Goal: Information Seeking & Learning: Compare options

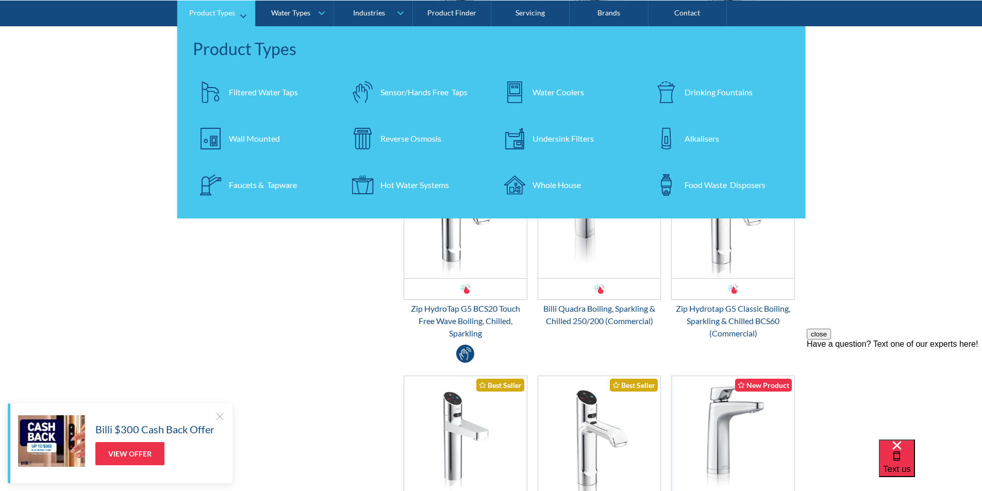
click at [252, 88] on div "Filtered Water Taps" at bounding box center [263, 92] width 69 height 12
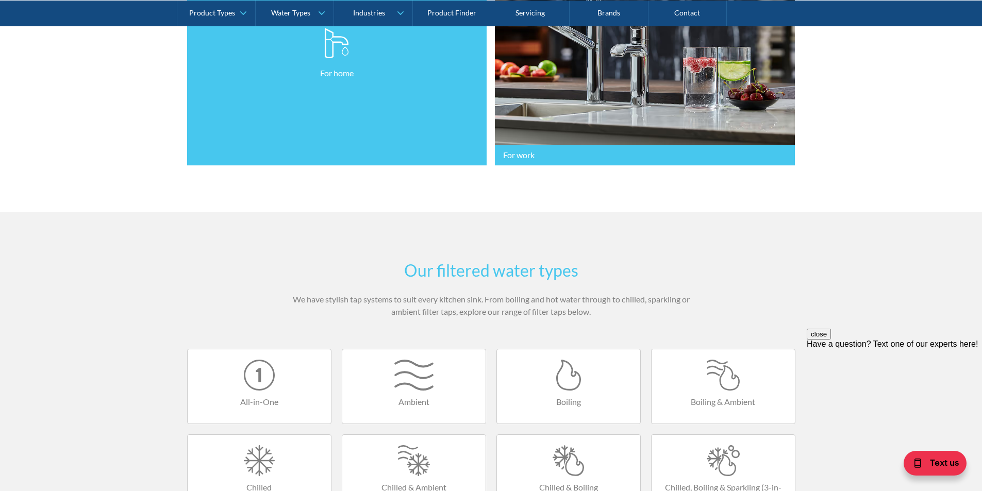
scroll to position [515, 0]
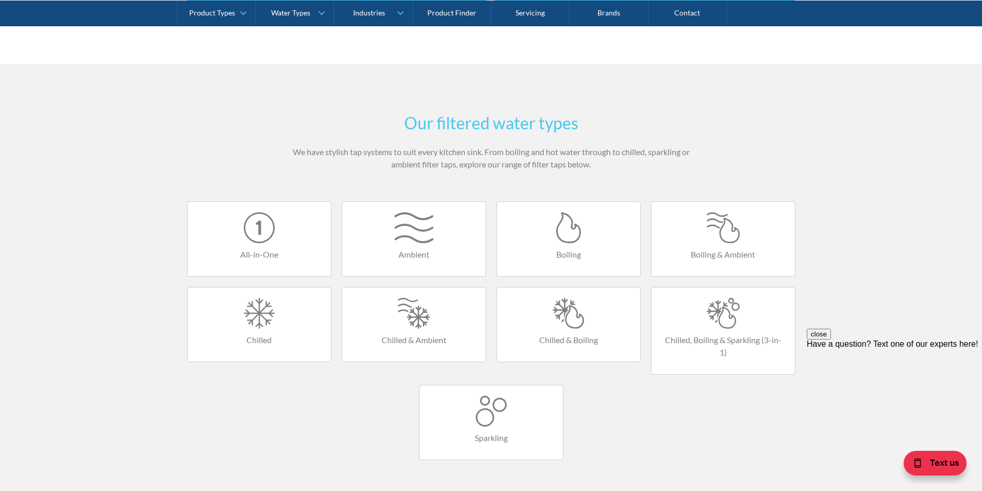
click at [559, 323] on div at bounding box center [568, 313] width 123 height 31
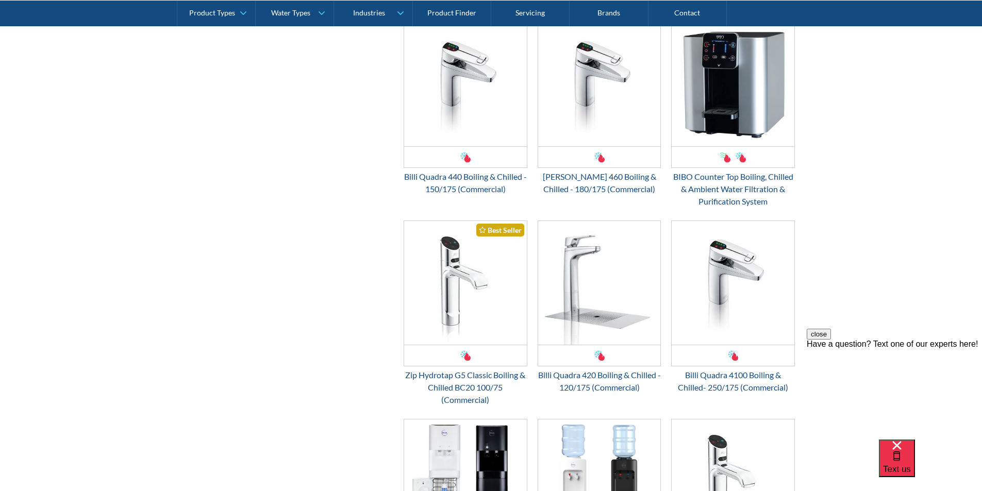
scroll to position [1082, 0]
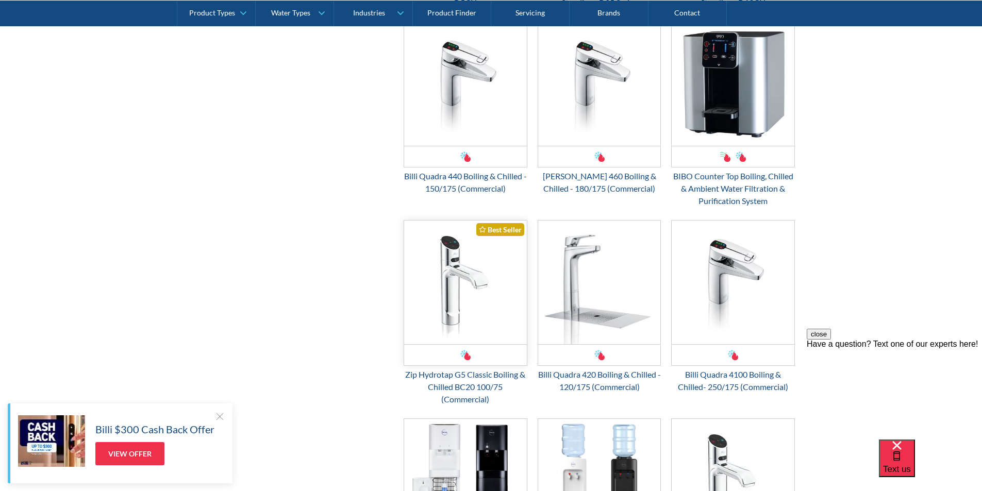
click at [462, 296] on img "Email Form 3" at bounding box center [465, 283] width 123 height 124
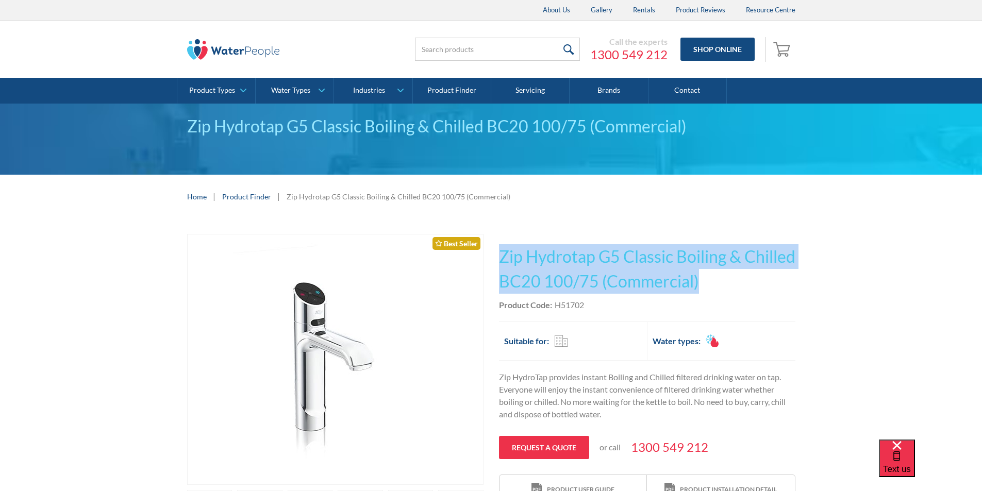
drag, startPoint x: 758, startPoint y: 279, endPoint x: 500, endPoint y: 248, distance: 259.5
click at [500, 248] on h1 "Zip Hydrotap G5 Classic Boiling & Chilled BC20 100/75 (Commercial)" at bounding box center [647, 268] width 296 height 49
copy h1 "Zip Hydrotap G5 Classic Boiling & Chilled BC20 100/75 (Commercial)"
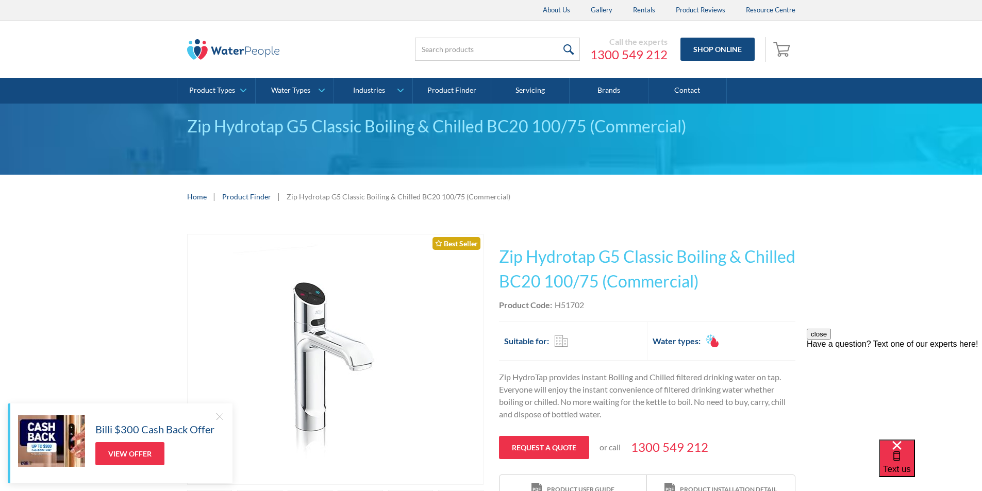
click at [596, 306] on div "Product Code: H51702" at bounding box center [647, 305] width 296 height 12
drag, startPoint x: 588, startPoint y: 302, endPoint x: 558, endPoint y: 301, distance: 29.9
click at [558, 300] on div "Product Code: H51702" at bounding box center [647, 305] width 296 height 12
click at [592, 306] on div "Product Code: H51702" at bounding box center [647, 305] width 296 height 12
drag, startPoint x: 592, startPoint y: 306, endPoint x: 561, endPoint y: 301, distance: 30.8
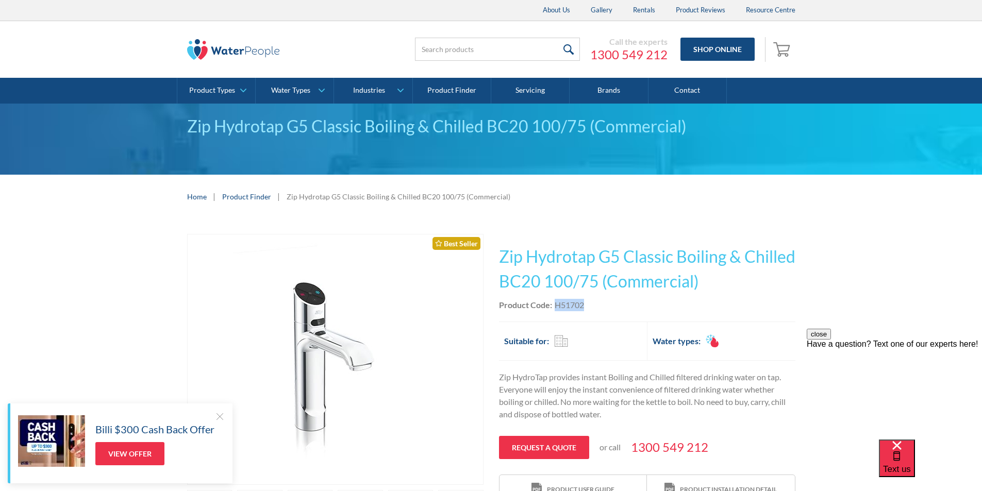
click at [561, 301] on div "Product Code: H51702" at bounding box center [647, 305] width 296 height 12
copy div "H51702"
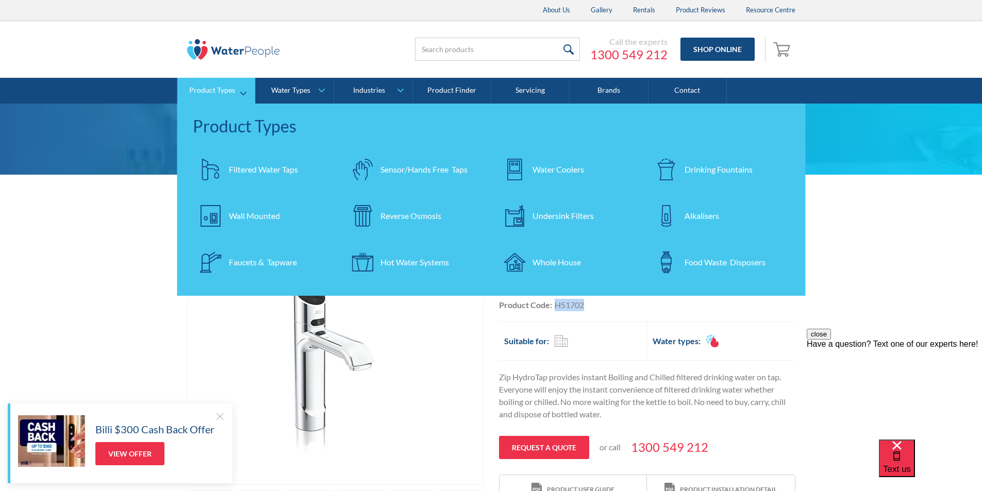
click at [239, 166] on div "Filtered Water Taps" at bounding box center [263, 169] width 69 height 12
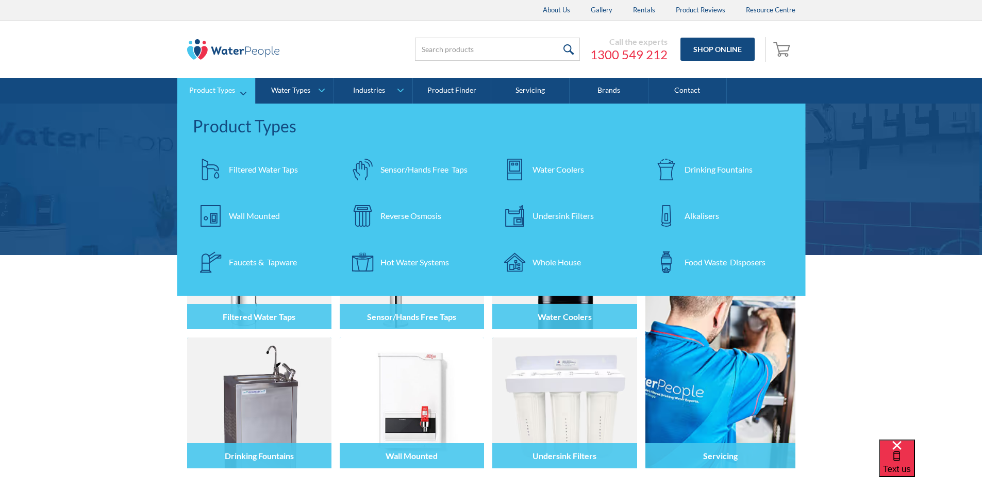
click at [243, 171] on div "Filtered Water Taps" at bounding box center [263, 169] width 69 height 12
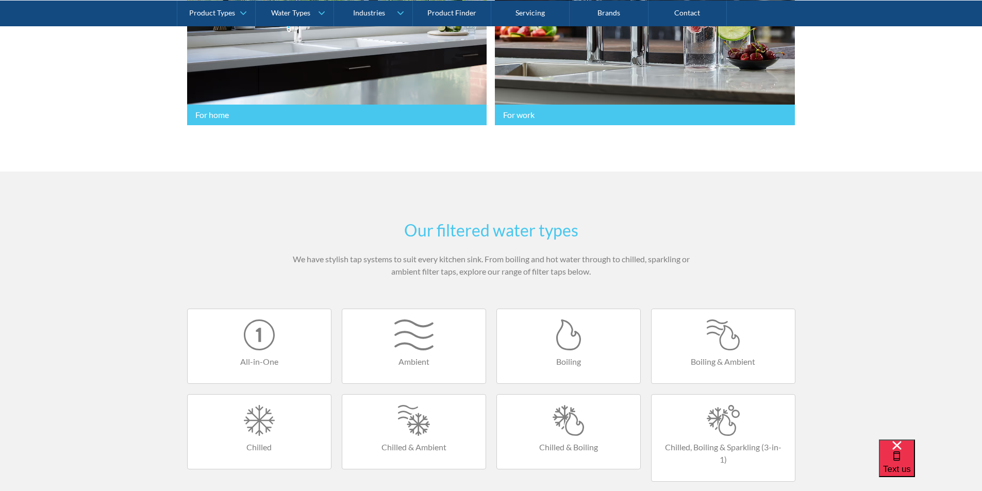
scroll to position [618, 0]
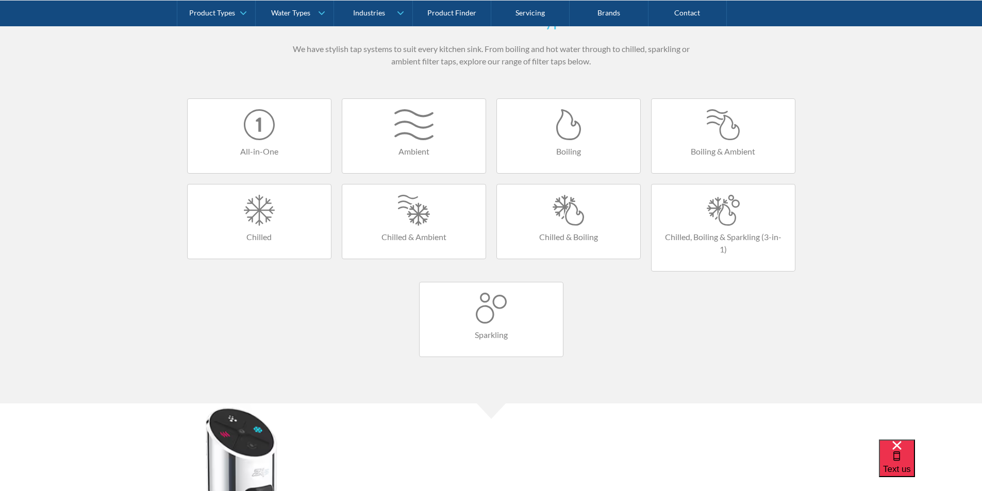
click at [577, 218] on div at bounding box center [568, 210] width 123 height 31
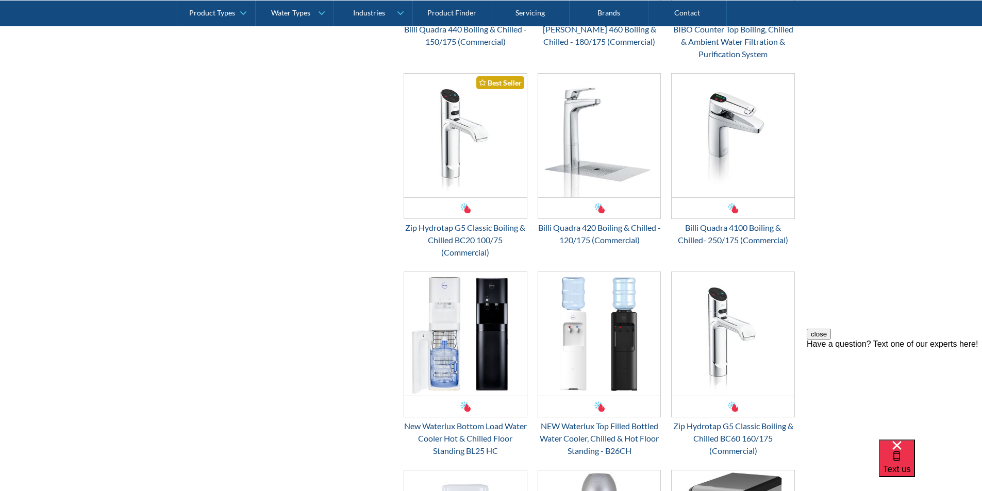
scroll to position [1237, 0]
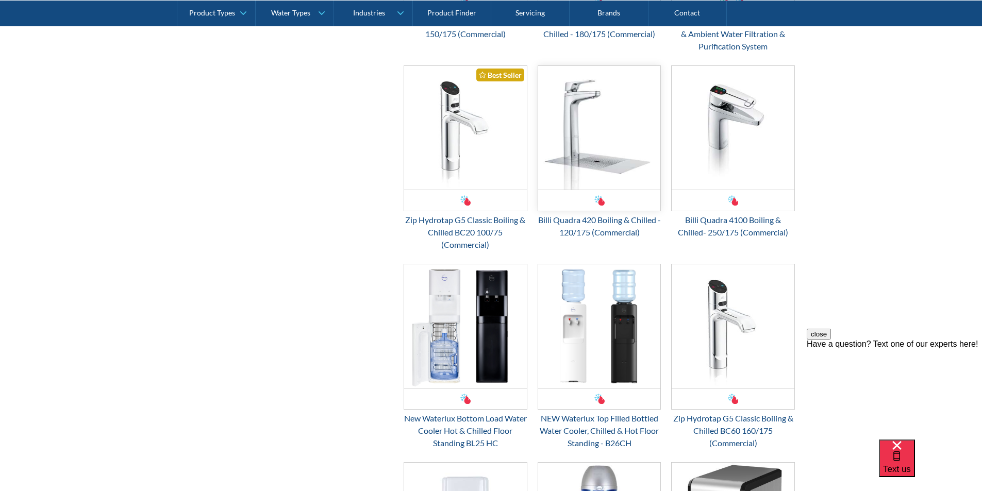
click at [580, 157] on img "Email Form 3" at bounding box center [599, 128] width 123 height 124
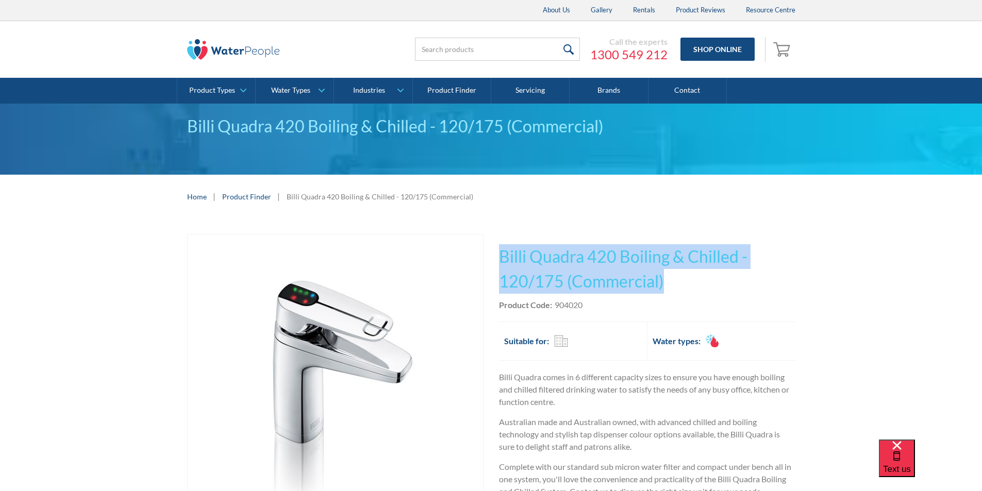
drag, startPoint x: 667, startPoint y: 279, endPoint x: 502, endPoint y: 249, distance: 168.2
click at [502, 249] on h1 "Billi Quadra 420 Boiling & Chilled - 120/175 (Commercial)" at bounding box center [647, 268] width 296 height 49
copy h1 "Billi Quadra 420 Boiling & Chilled - 120/175 (Commercial)"
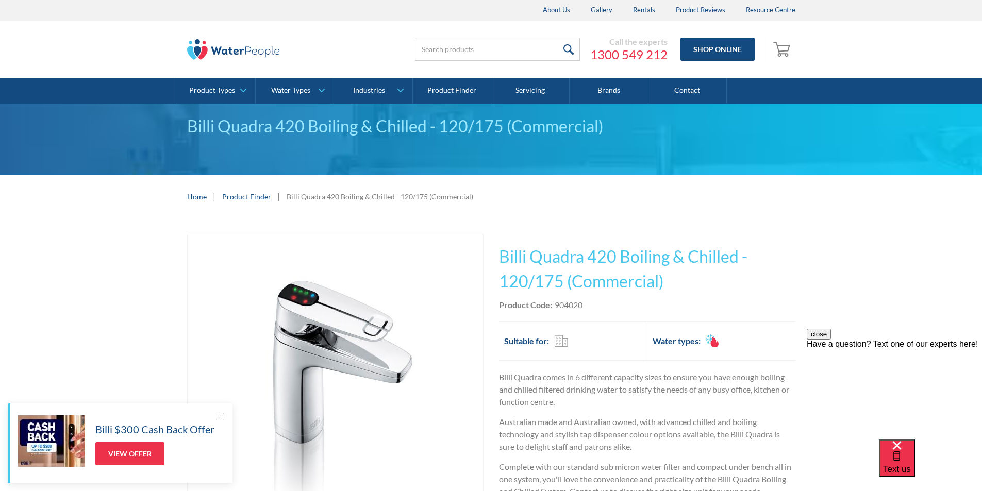
click at [605, 307] on div "Product Code: 904020" at bounding box center [647, 305] width 296 height 12
drag, startPoint x: 587, startPoint y: 302, endPoint x: 560, endPoint y: 306, distance: 27.6
click at [555, 305] on div "Product Code: 904020" at bounding box center [647, 305] width 296 height 12
copy div "904020"
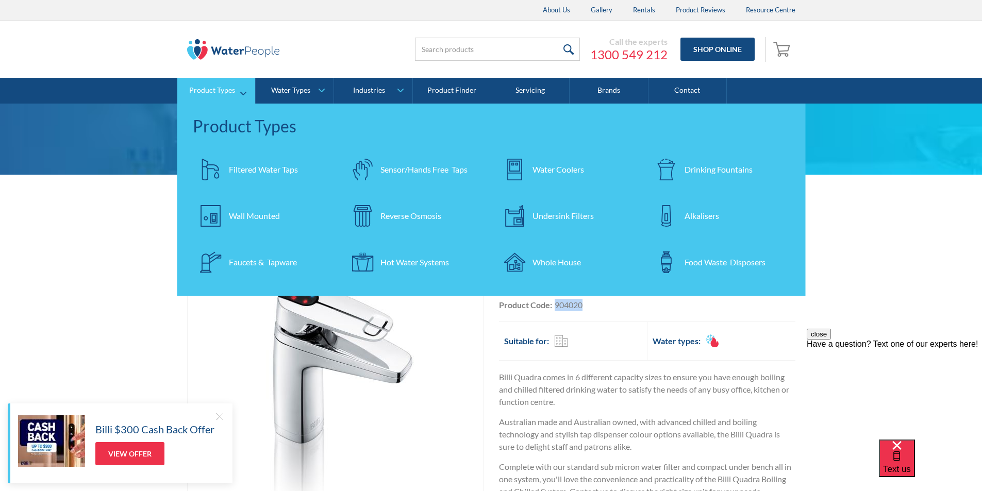
click at [251, 167] on div "Filtered Water Taps" at bounding box center [263, 169] width 69 height 12
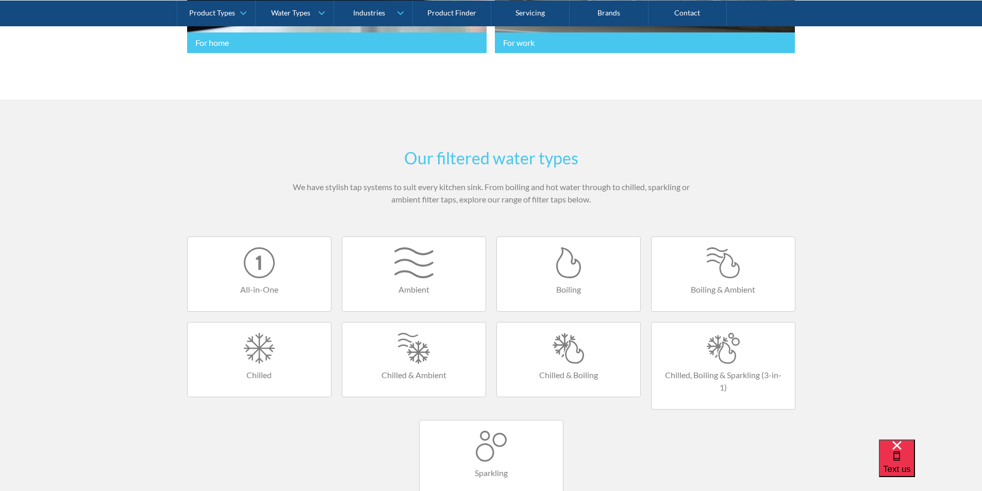
scroll to position [567, 0]
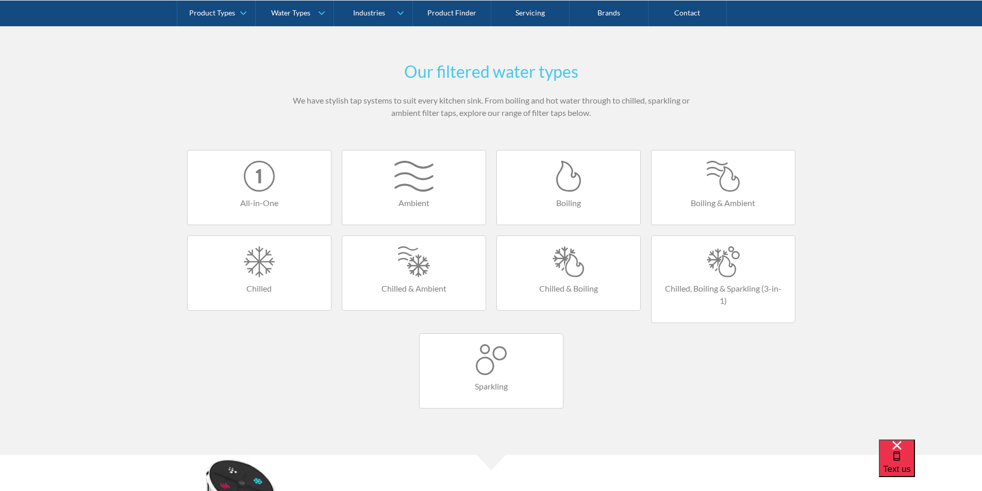
click at [563, 271] on div at bounding box center [568, 261] width 123 height 31
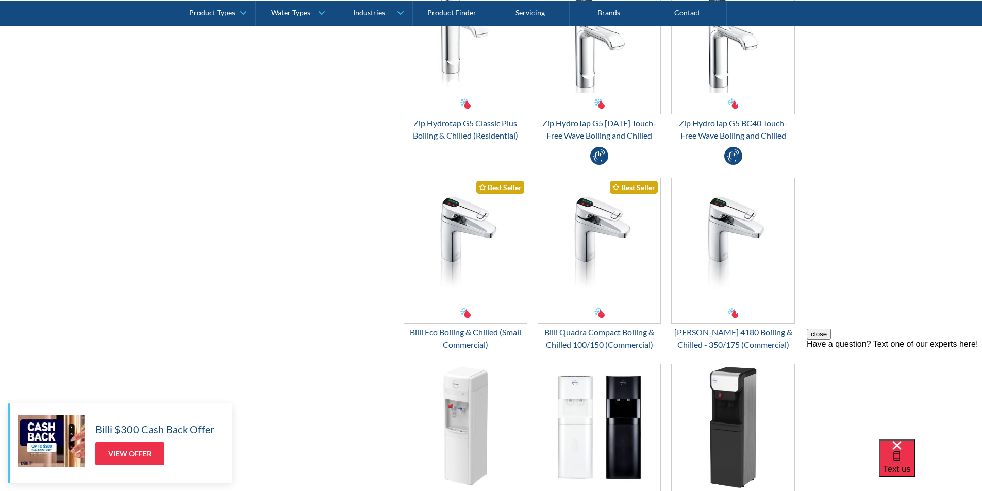
scroll to position [567, 0]
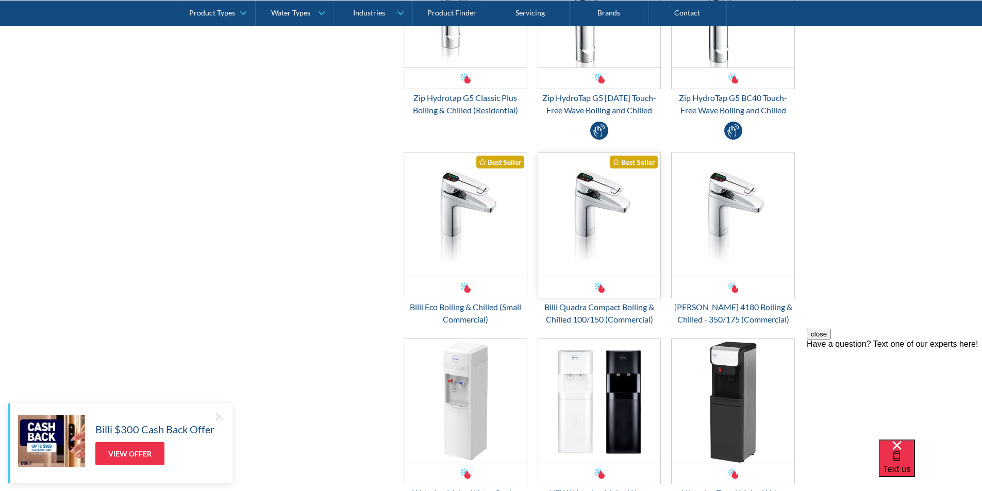
click at [596, 248] on img "Email Form 3" at bounding box center [599, 215] width 123 height 124
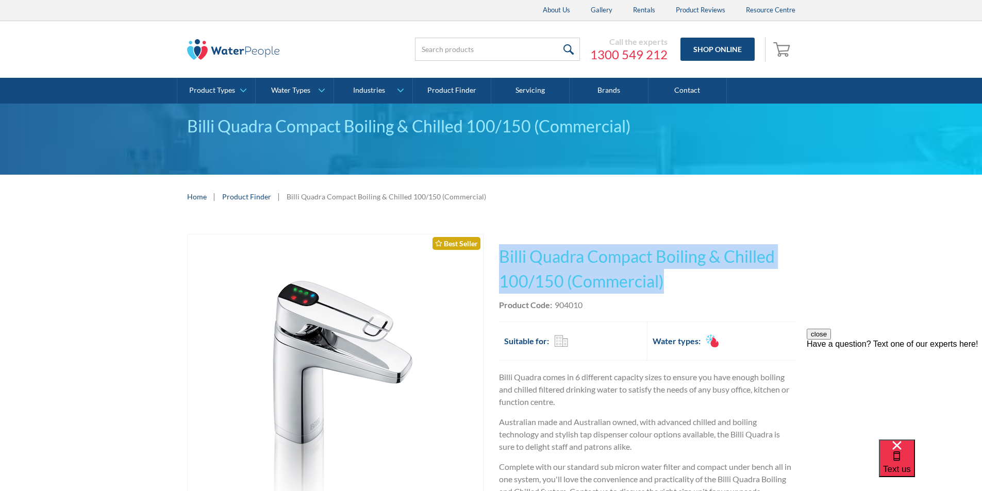
drag, startPoint x: 671, startPoint y: 281, endPoint x: 491, endPoint y: 258, distance: 181.9
click at [491, 258] on div "Play video Fits Most Brands Best Seller No items found. This tap design is incl…" at bounding box center [491, 458] width 608 height 449
copy h1 "Billi Quadra Compact Boiling & Chilled 100/150 (Commercial)"
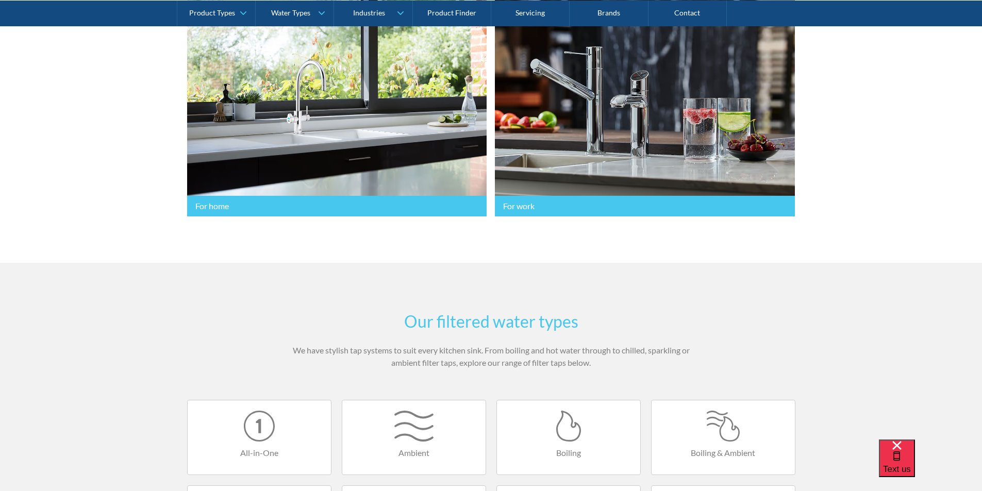
scroll to position [618, 0]
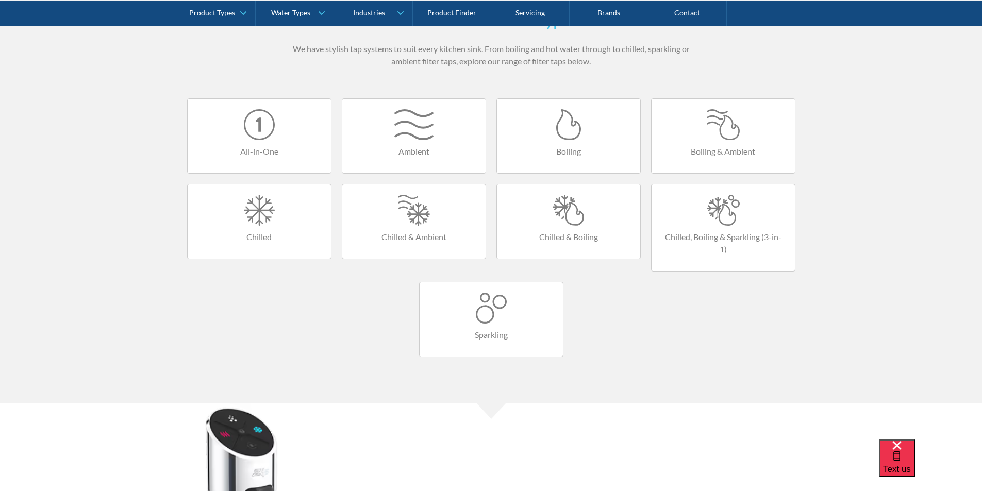
click at [569, 231] on h4 "Chilled & Boiling" at bounding box center [568, 237] width 123 height 12
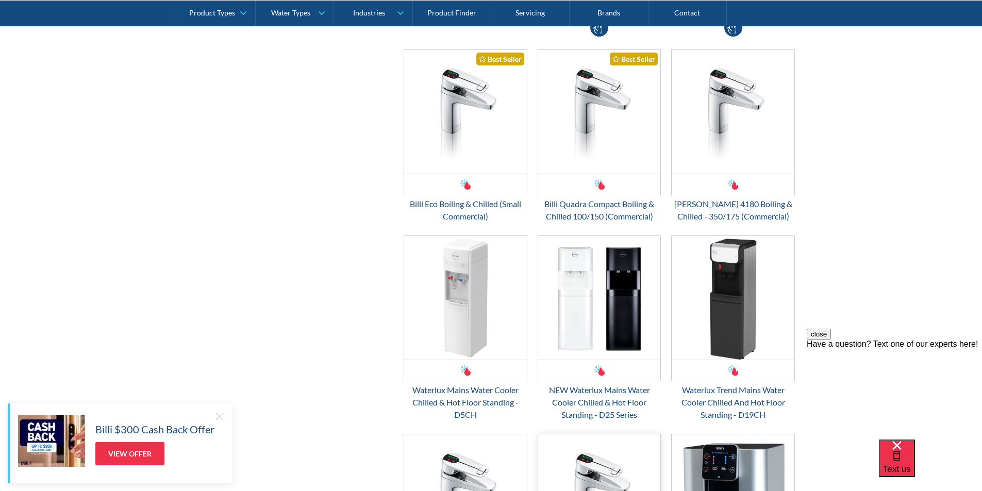
scroll to position [618, 0]
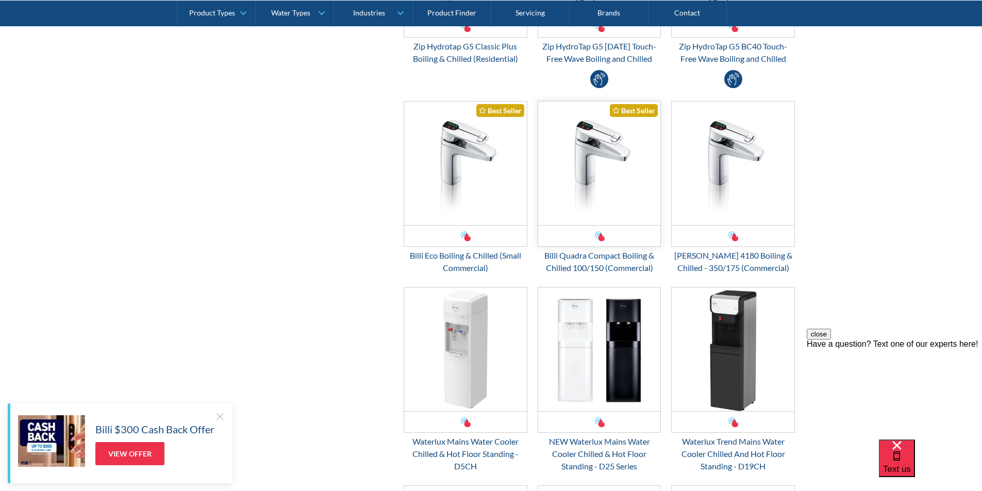
click at [585, 189] on img "Email Form 3" at bounding box center [599, 164] width 123 height 124
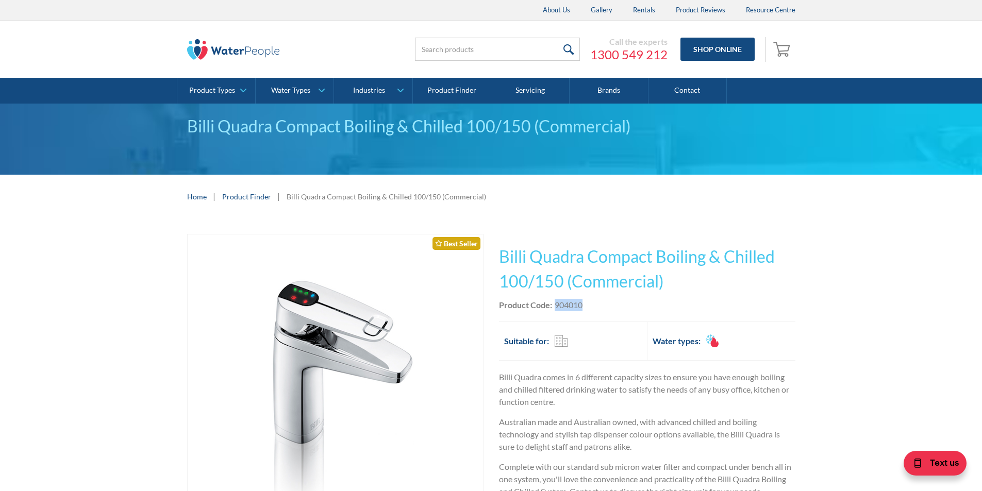
drag, startPoint x: 585, startPoint y: 304, endPoint x: 554, endPoint y: 303, distance: 31.4
click at [555, 303] on div "Product Code: 904010" at bounding box center [647, 305] width 296 height 12
copy div "904010"
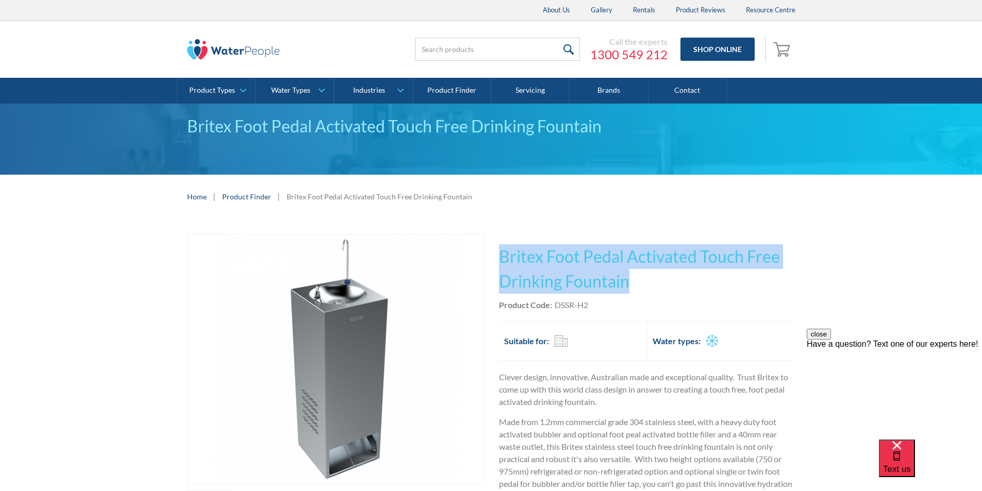
drag, startPoint x: 633, startPoint y: 280, endPoint x: 510, endPoint y: 254, distance: 125.4
click at [499, 253] on h1 "Britex Foot Pedal Activated Touch Free Drinking Fountain" at bounding box center [647, 268] width 296 height 49
copy h1 "Britex Foot Pedal Activated Touch Free Drinking Fountain"
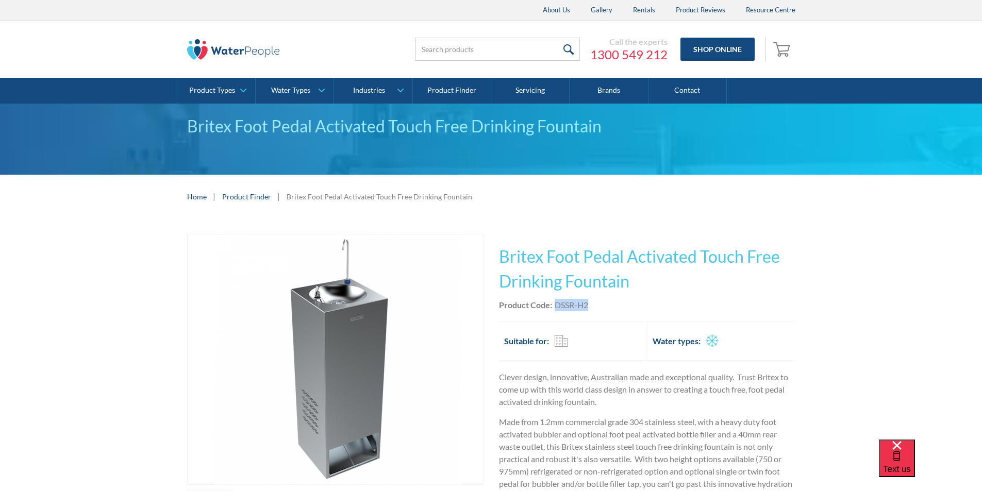
drag, startPoint x: 594, startPoint y: 301, endPoint x: 558, endPoint y: 305, distance: 35.7
click at [555, 305] on div "Product Code: DSSR-H2" at bounding box center [647, 305] width 296 height 12
copy div "DSSR-H2"
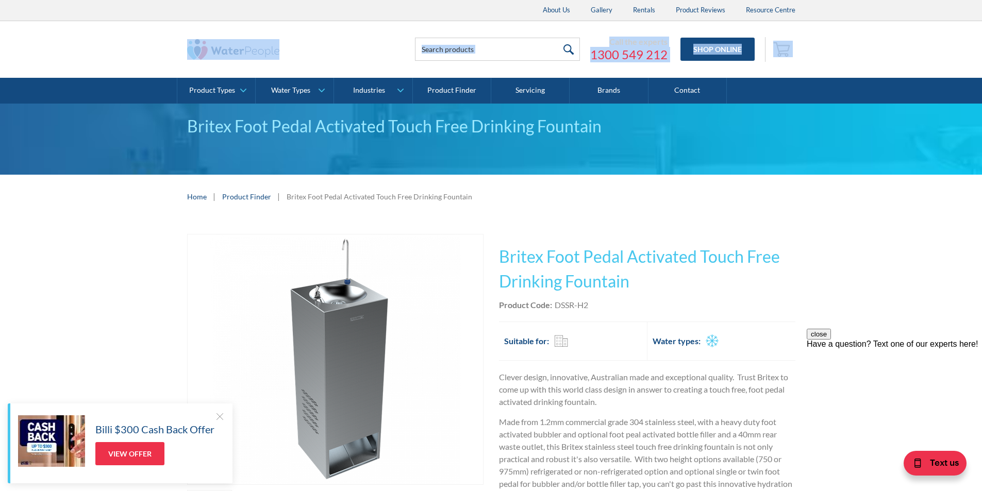
drag, startPoint x: 831, startPoint y: 36, endPoint x: 206, endPoint y: 72, distance: 625.6
click at [206, 72] on div "Call the experts 1300 549 212 Shop Online 0 Your Cart Subtotal Pay with browser…" at bounding box center [490, 49] width 961 height 57
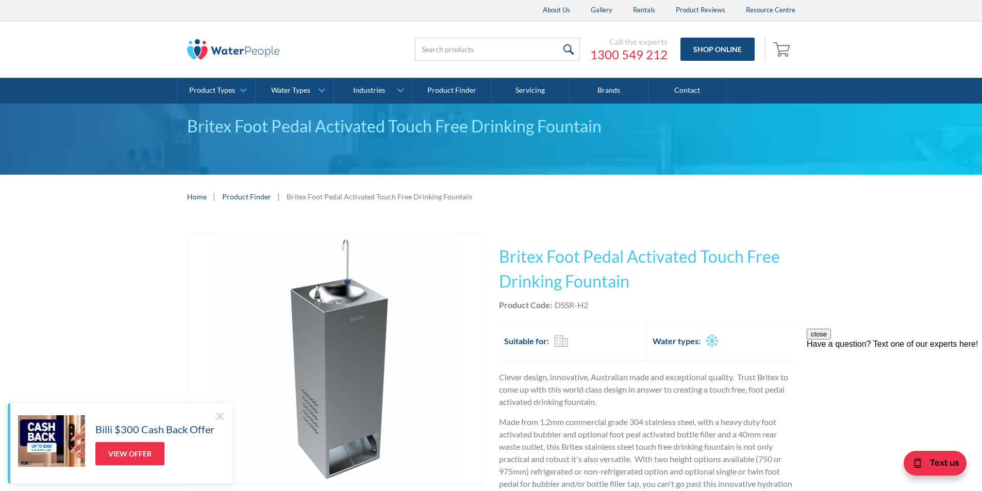
click at [920, 27] on div "Call the experts 1300 549 212 Shop Online 0 Your Cart Subtotal Pay with browser…" at bounding box center [490, 49] width 961 height 57
click at [818, 39] on div "Call the experts 1300 549 212 Shop Online 0 Your Cart Subtotal Pay with browser…" at bounding box center [490, 49] width 961 height 57
drag, startPoint x: 818, startPoint y: 39, endPoint x: 472, endPoint y: 45, distance: 346.4
click at [472, 45] on div "Call the experts 1300 549 212 Shop Online 0 Your Cart Subtotal Pay with browser…" at bounding box center [490, 49] width 961 height 57
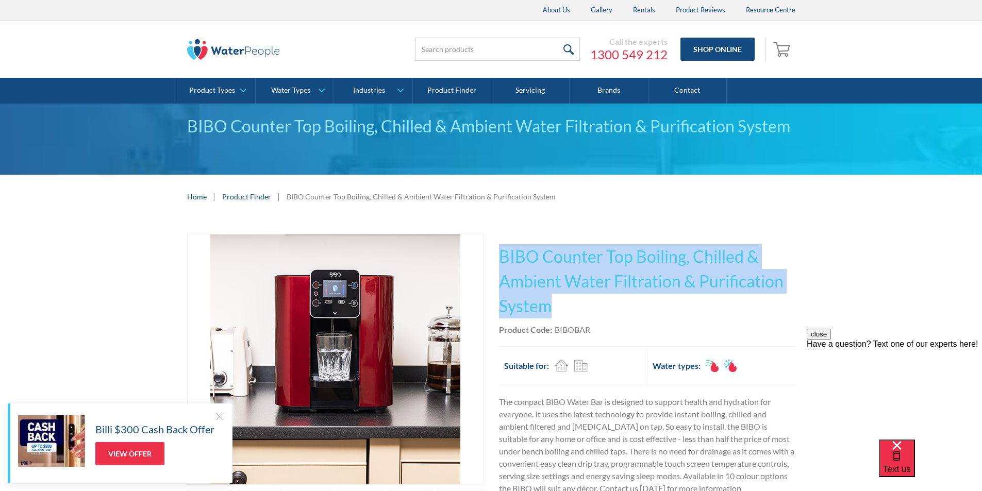
drag, startPoint x: 557, startPoint y: 306, endPoint x: 492, endPoint y: 266, distance: 76.5
click at [492, 266] on div "Play video Fits Most Brands Best Seller No items found. This tap design is incl…" at bounding box center [491, 416] width 608 height 365
copy h1 "BIBO Counter Top Boiling, Chilled & Ambient Water Filtration & Purification Sys…"
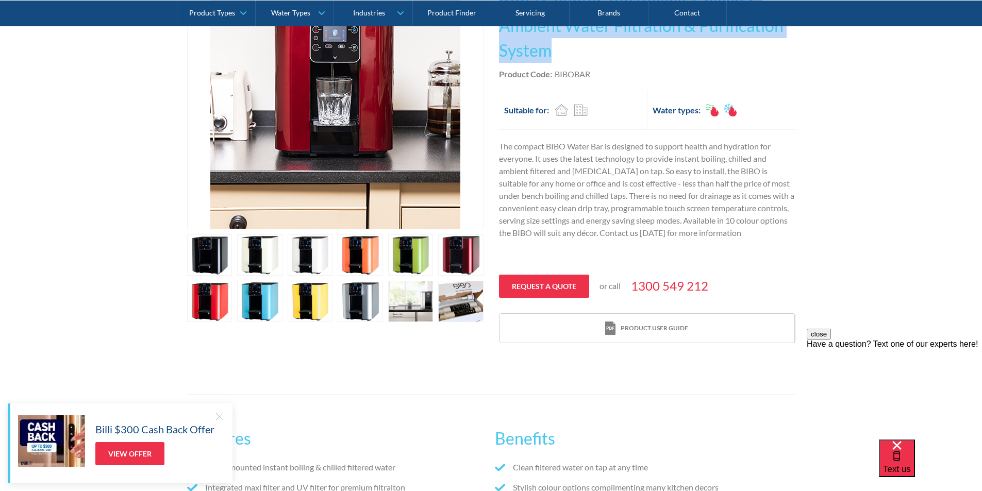
scroll to position [206, 0]
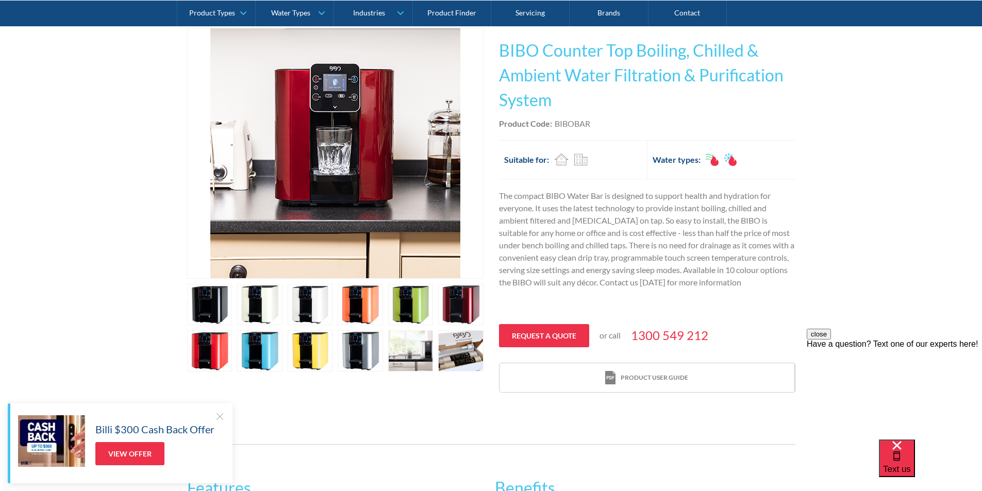
click at [606, 129] on div "Product Code: BIBOBAR" at bounding box center [647, 123] width 296 height 12
drag, startPoint x: 594, startPoint y: 123, endPoint x: 553, endPoint y: 128, distance: 41.5
click at [553, 128] on div "Product Code: BIBOBAR" at bounding box center [647, 123] width 296 height 12
copy div "BIBOBAR"
